Goal: Register for event/course

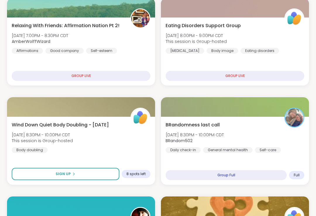
scroll to position [139, 0]
click at [136, 49] on div "Relaxing With Friends: Affirmation Nation Pt 2! [DATE] 7:00PM - 8:30PM CDT Ambe…" at bounding box center [81, 38] width 139 height 32
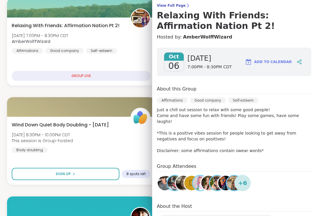
scroll to position [49, 0]
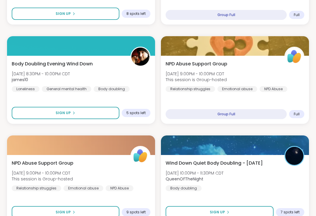
scroll to position [299, 0]
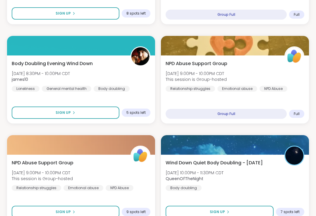
click at [146, 104] on div "Body Doubling Evening Wind Down [DATE] 8:30PM - 10:00PM CDT james10 Loneliness …" at bounding box center [81, 90] width 148 height 68
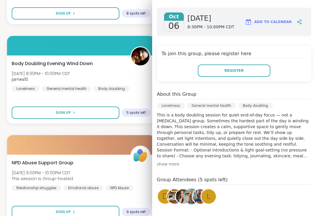
scroll to position [90, 0]
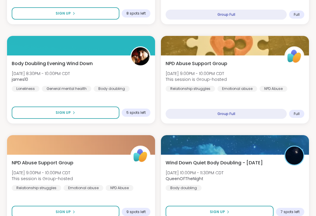
click at [146, 88] on div "Body Doubling Evening Wind Down [DATE] 8:30PM - 10:00PM CDT james10 Loneliness …" at bounding box center [81, 76] width 139 height 32
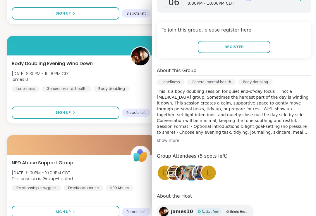
scroll to position [111, 0]
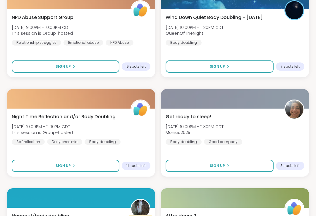
scroll to position [445, 0]
click at [228, 103] on div at bounding box center [235, 99] width 148 height 20
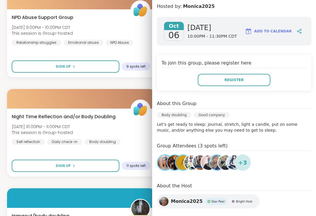
scroll to position [68, 0]
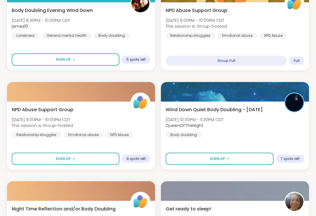
scroll to position [351, 0]
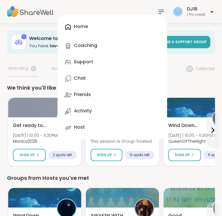
click at [121, 64] on link "Support" at bounding box center [112, 62] width 100 height 14
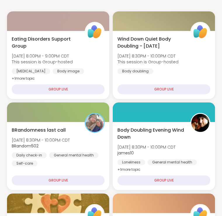
scroll to position [135, 0]
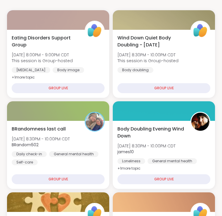
click at [99, 143] on div "BRandomness last call Mon, Oct 06 | 8:30PM - 10:00PM CDT BRandom502 Daily check…" at bounding box center [58, 146] width 93 height 40
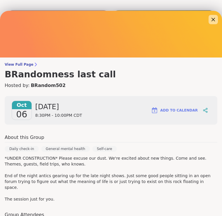
scroll to position [0, 0]
click at [215, 22] on icon at bounding box center [213, 19] width 7 height 7
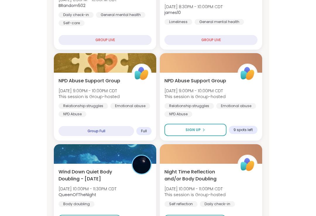
scroll to position [286, 0]
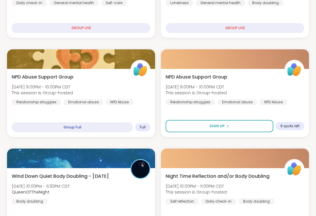
click at [222, 85] on div "NPD Abuse Support Group Mon, Oct 06 | 9:00PM - 10:00PM CDT This session is Grou…" at bounding box center [234, 90] width 139 height 32
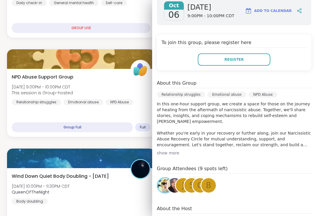
scroll to position [89, 0]
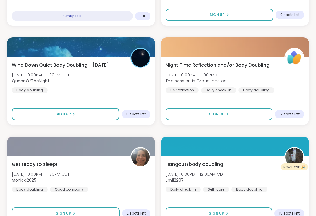
scroll to position [397, 0]
click at [222, 82] on div "Night Time Reflection and/or Body Doubling Mon, Oct 06 | 10:00PM - 11:00PM CDT …" at bounding box center [234, 78] width 139 height 32
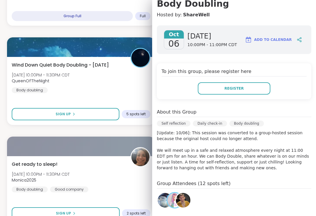
scroll to position [72, 0]
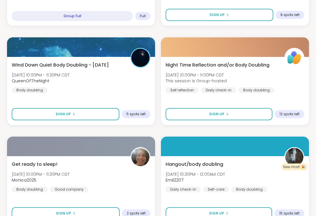
click at [139, 87] on div "Wind Down Quiet Body Doubling - Monday Mon, Oct 06 | 10:00PM - 11:30PM CDT Quee…" at bounding box center [81, 78] width 139 height 32
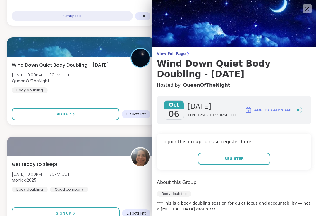
scroll to position [0, 0]
click at [222, 8] on icon at bounding box center [306, 8] width 7 height 7
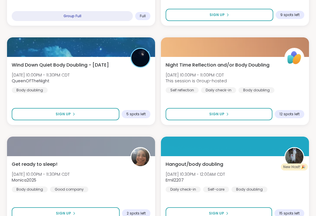
click at [222, 14] on div "9 spots left" at bounding box center [289, 15] width 29 height 8
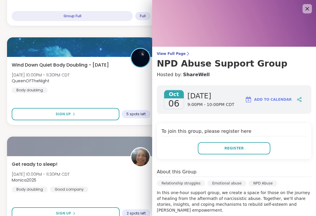
click at [222, 6] on icon at bounding box center [306, 8] width 7 height 7
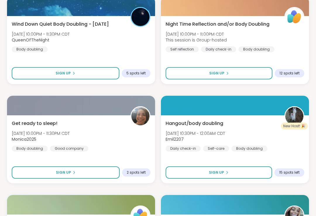
scroll to position [438, 0]
click at [130, 146] on div "Get ready to sleep! Mon, Oct 06 | 10:00PM - 11:30PM CDT Monica2025 Body doublin…" at bounding box center [81, 136] width 139 height 32
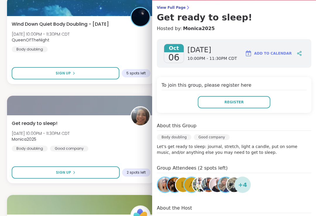
scroll to position [46, 0]
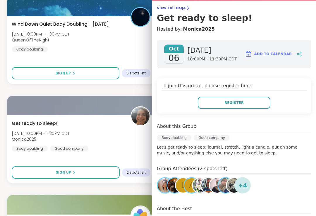
click at [222, 104] on button "Register" at bounding box center [234, 103] width 72 height 12
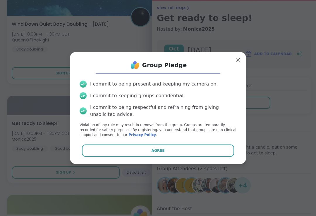
click at [208, 157] on button "Agree" at bounding box center [158, 151] width 152 height 12
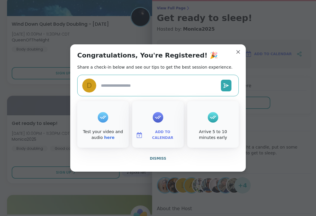
type textarea "*"
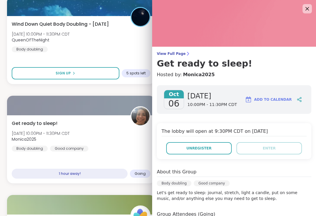
scroll to position [0, 0]
click at [222, 6] on icon at bounding box center [306, 8] width 7 height 7
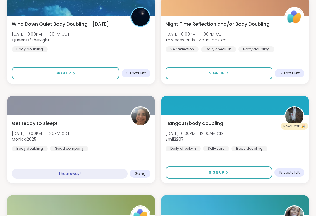
click at [222, 6] on div at bounding box center [235, 6] width 148 height 20
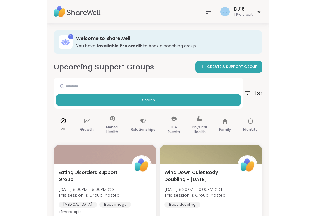
scroll to position [6, 0]
